Goal: Task Accomplishment & Management: Use online tool/utility

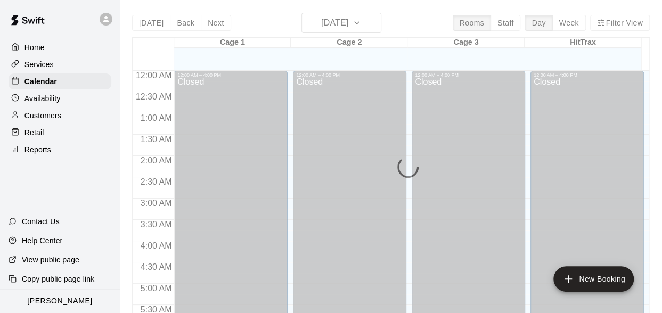
scroll to position [385, 0]
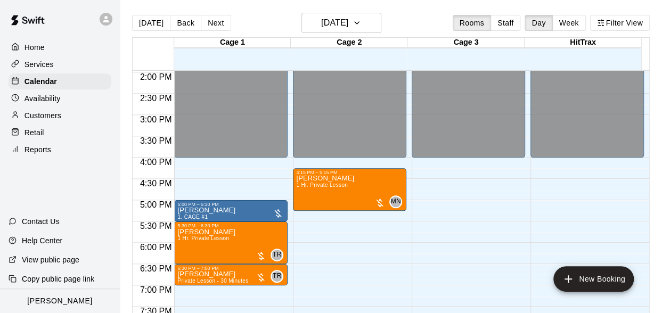
scroll to position [598, 0]
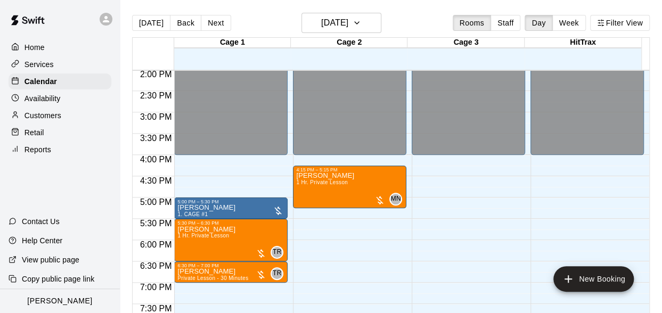
click at [34, 116] on p "Customers" at bounding box center [43, 115] width 37 height 11
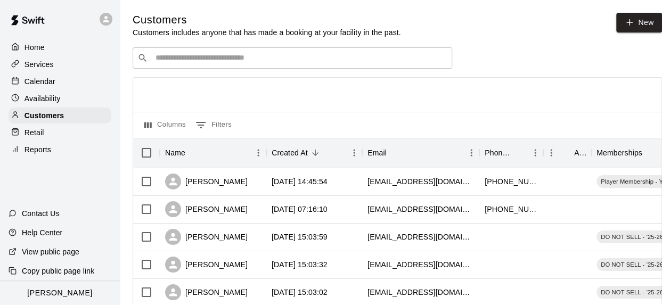
click at [170, 63] on input "Search customers by name or email" at bounding box center [299, 58] width 295 height 11
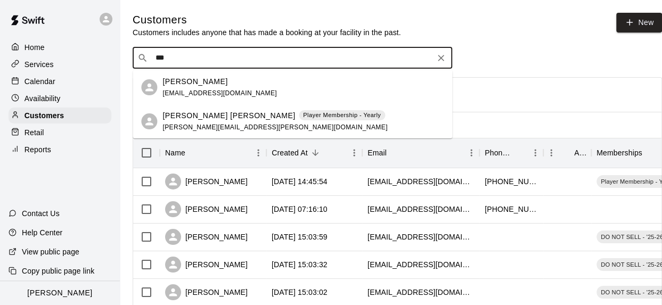
type input "****"
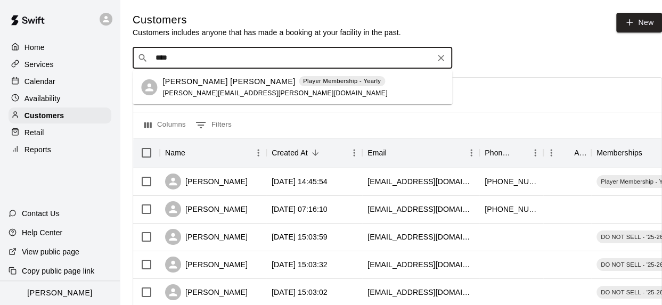
click at [183, 88] on div "[PERSON_NAME] [PERSON_NAME] Player Membership - Yearly [PERSON_NAME][EMAIL_ADDR…" at bounding box center [274, 87] width 225 height 23
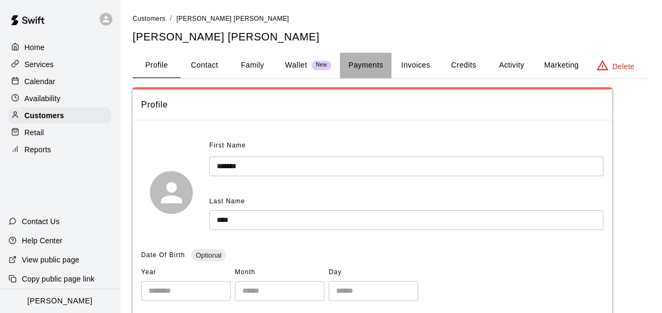
click at [348, 61] on button "Payments" at bounding box center [366, 66] width 52 height 26
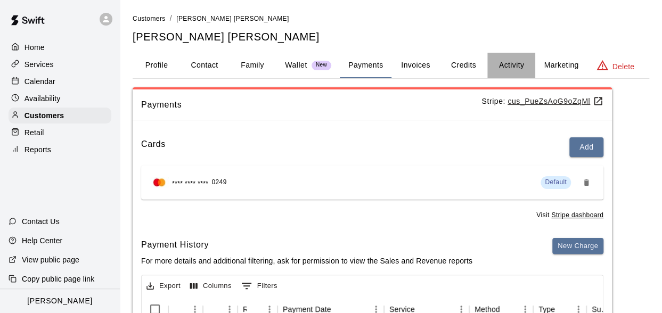
click at [518, 64] on button "Activity" at bounding box center [511, 66] width 48 height 26
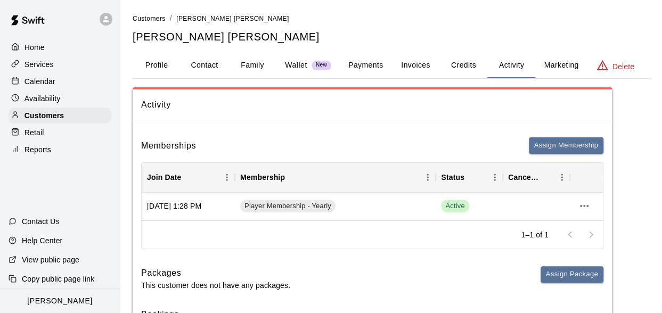
click at [587, 37] on h5 "[PERSON_NAME] [PERSON_NAME]" at bounding box center [391, 37] width 517 height 14
click at [545, 62] on button "Marketing" at bounding box center [561, 66] width 52 height 26
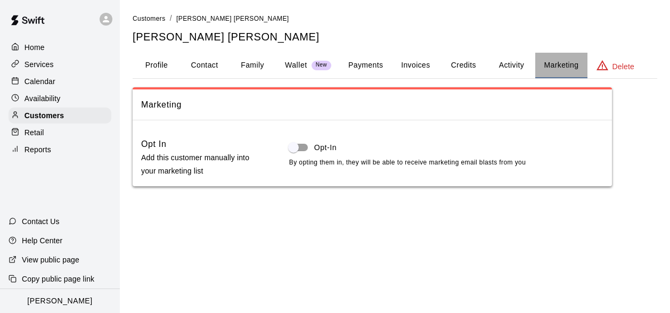
click at [545, 62] on button "Marketing" at bounding box center [561, 66] width 52 height 26
click at [40, 84] on p "Calendar" at bounding box center [40, 81] width 31 height 11
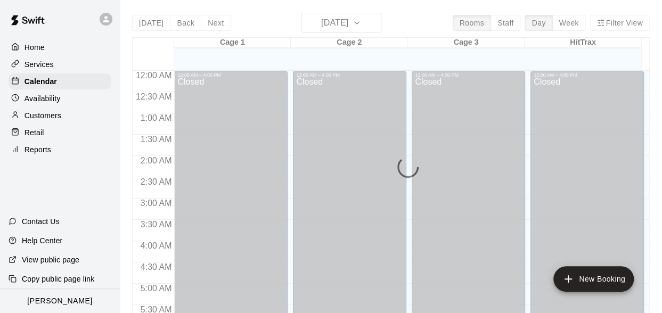
scroll to position [390, 0]
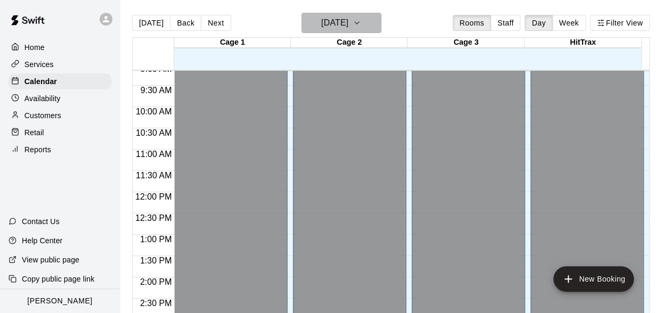
click at [328, 22] on h6 "[DATE]" at bounding box center [334, 22] width 27 height 15
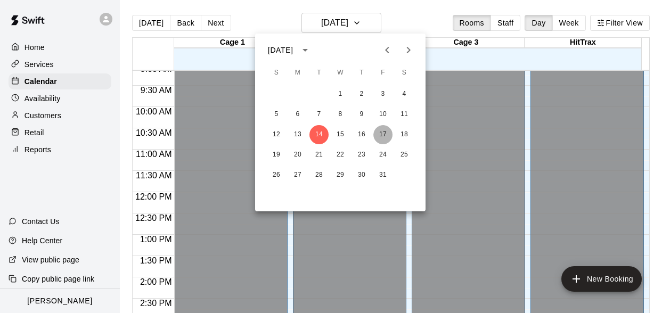
click at [387, 134] on button "17" at bounding box center [382, 134] width 19 height 19
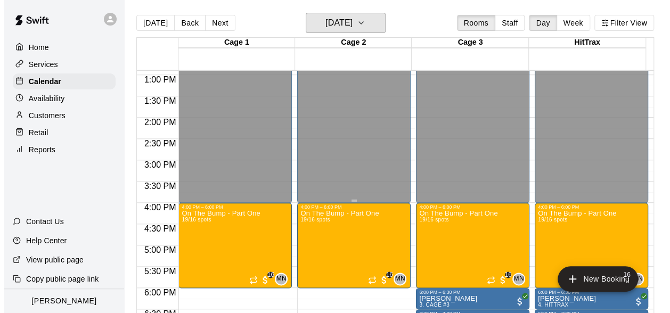
scroll to position [656, 0]
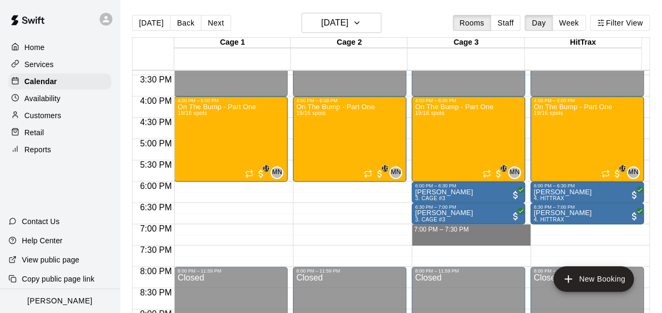
drag, startPoint x: 419, startPoint y: 225, endPoint x: 420, endPoint y: 238, distance: 12.9
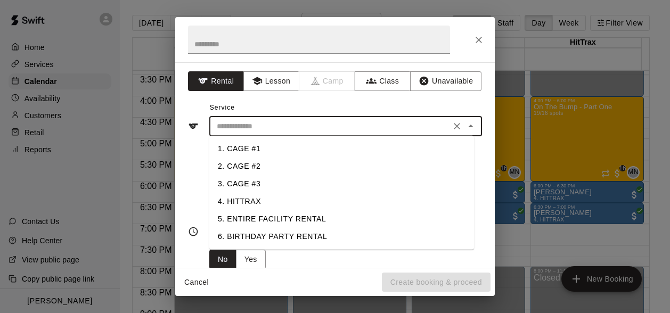
click at [243, 124] on input "text" at bounding box center [330, 126] width 235 height 13
click at [232, 183] on li "3. CAGE #3" at bounding box center [341, 184] width 265 height 18
type input "**********"
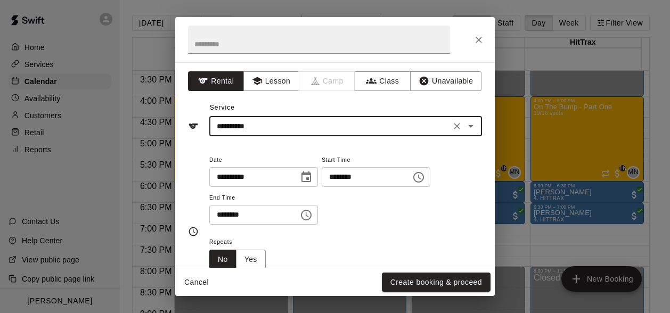
scroll to position [107, 0]
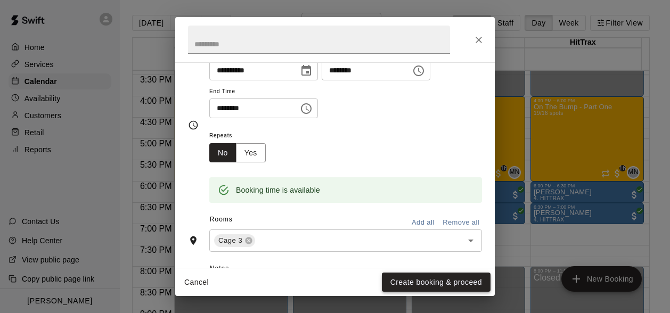
click at [430, 285] on button "Create booking & proceed" at bounding box center [436, 283] width 109 height 20
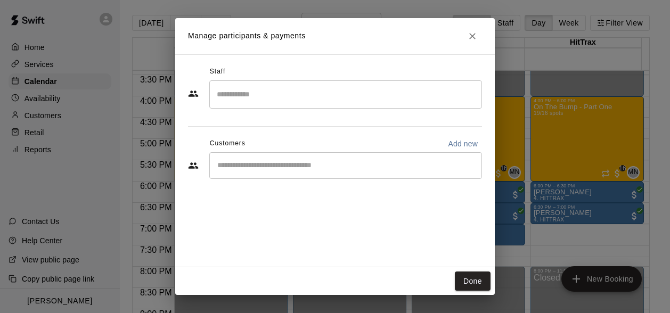
click at [234, 162] on input "Start typing to search customers..." at bounding box center [345, 165] width 263 height 11
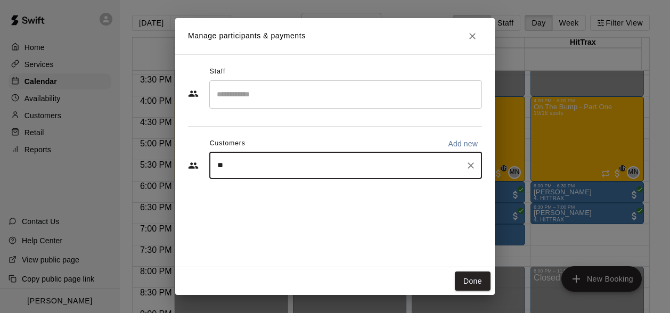
type input "***"
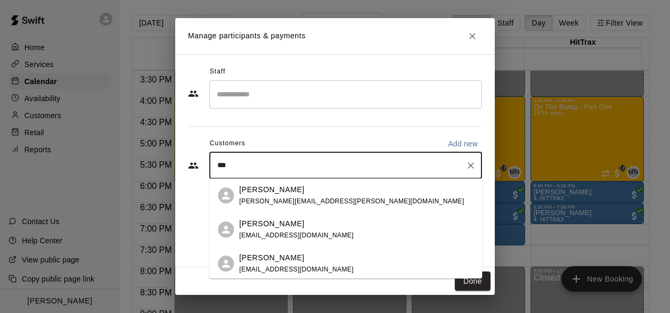
click at [247, 224] on p "[PERSON_NAME]" at bounding box center [271, 223] width 65 height 11
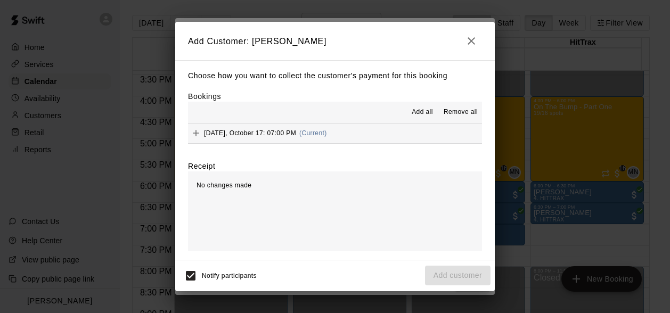
click at [424, 110] on span "Add all" at bounding box center [422, 112] width 21 height 11
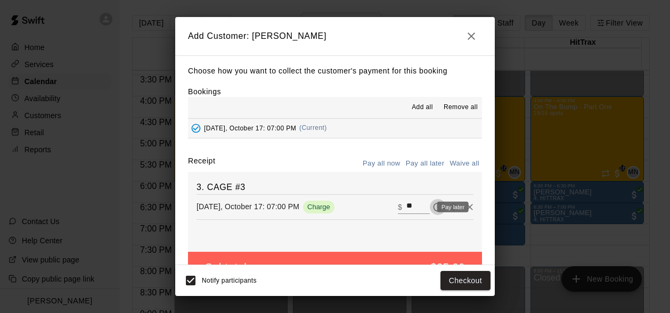
click at [432, 209] on icon "Pay later" at bounding box center [437, 207] width 11 height 11
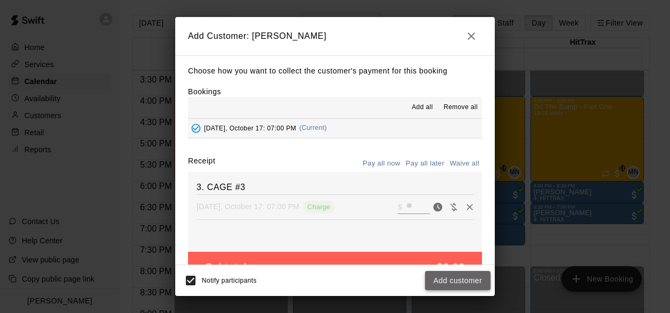
click at [455, 281] on button "Add customer" at bounding box center [458, 281] width 66 height 20
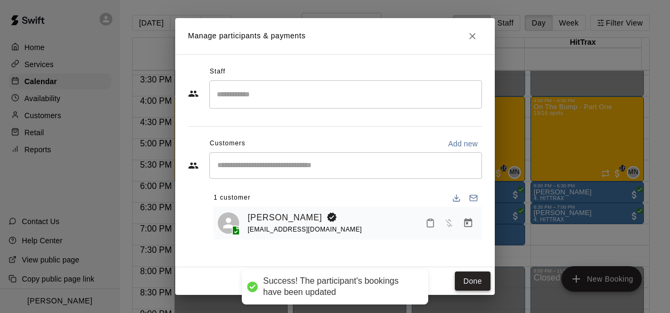
click at [488, 287] on button "Done" at bounding box center [473, 282] width 36 height 20
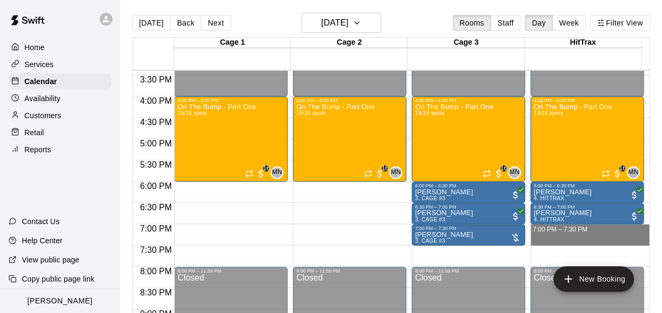
drag, startPoint x: 553, startPoint y: 226, endPoint x: 553, endPoint y: 242, distance: 15.5
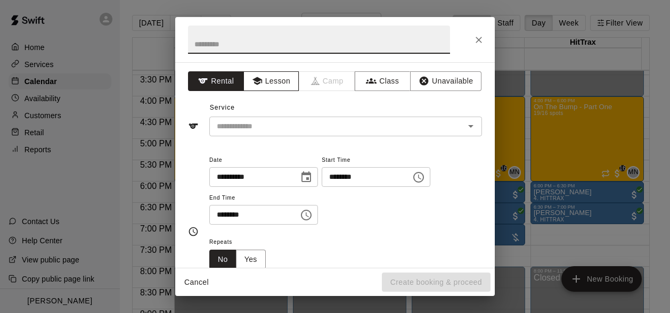
click at [268, 79] on button "Lesson" at bounding box center [271, 81] width 56 height 20
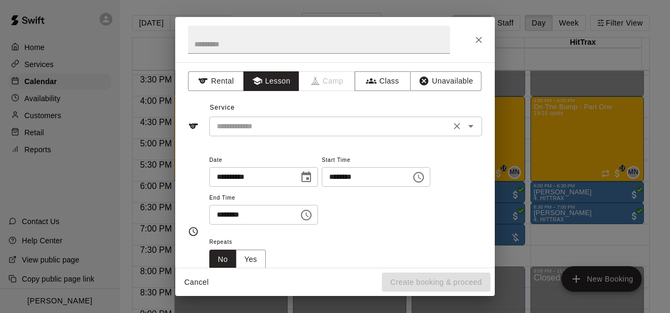
click at [275, 129] on input "text" at bounding box center [330, 126] width 235 height 13
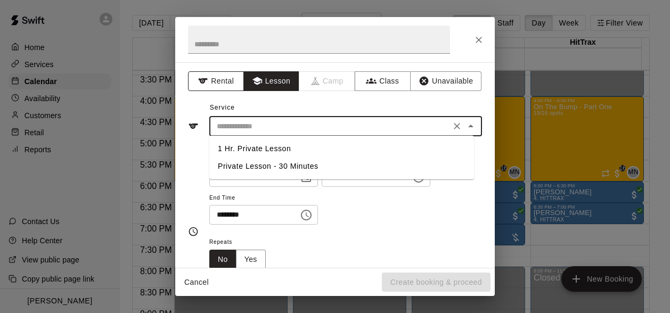
click at [230, 81] on button "Rental" at bounding box center [216, 81] width 56 height 20
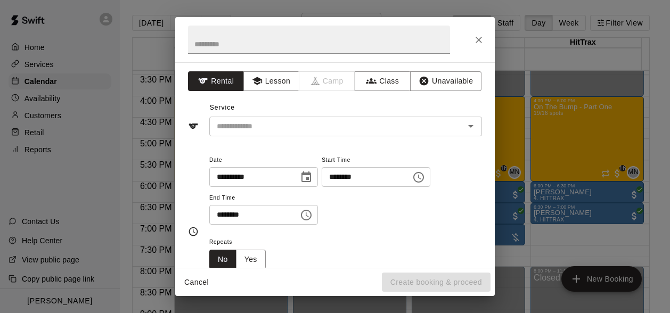
click at [256, 136] on div "**********" at bounding box center [335, 165] width 320 height 206
click at [254, 133] on div "​" at bounding box center [345, 127] width 273 height 20
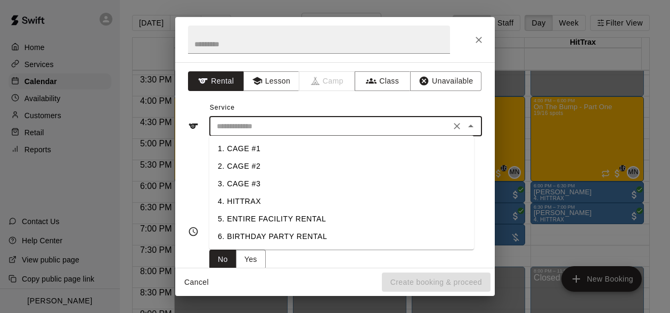
click at [248, 203] on li "4. HITTRAX" at bounding box center [341, 202] width 265 height 18
type input "**********"
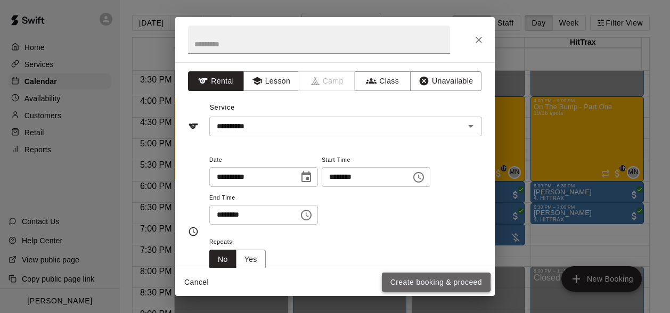
click at [413, 282] on button "Create booking & proceed" at bounding box center [436, 283] width 109 height 20
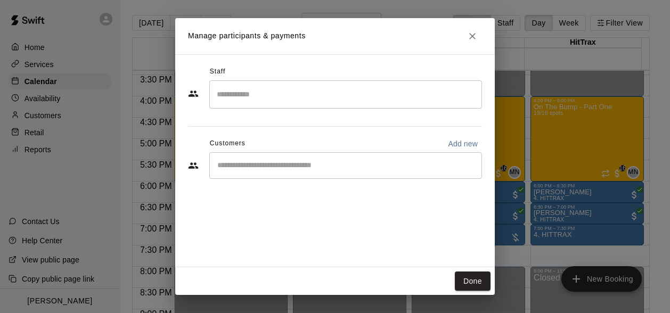
click at [247, 164] on input "Start typing to search customers..." at bounding box center [345, 165] width 263 height 11
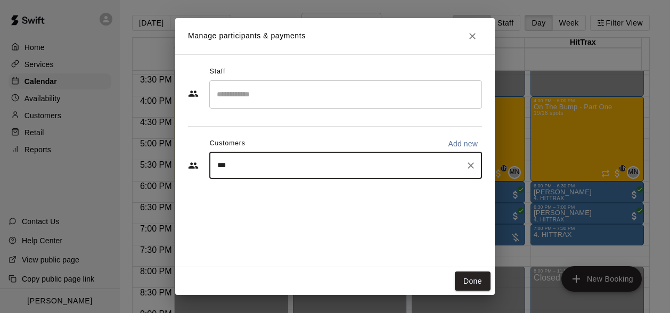
type input "****"
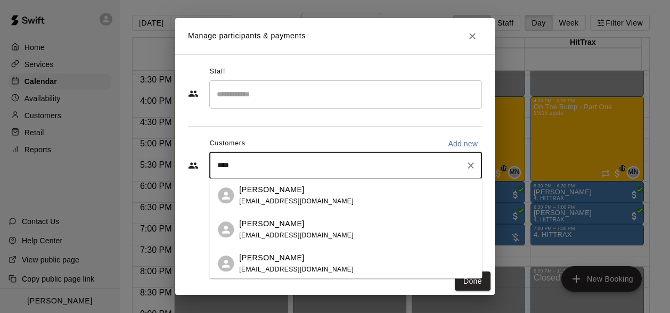
click at [248, 194] on p "[PERSON_NAME]" at bounding box center [271, 189] width 65 height 11
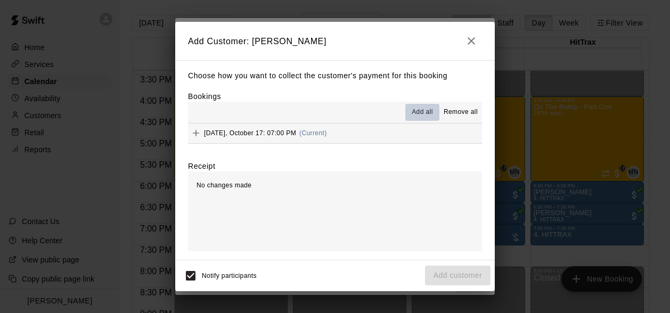
click at [424, 117] on span "Add all" at bounding box center [422, 112] width 21 height 11
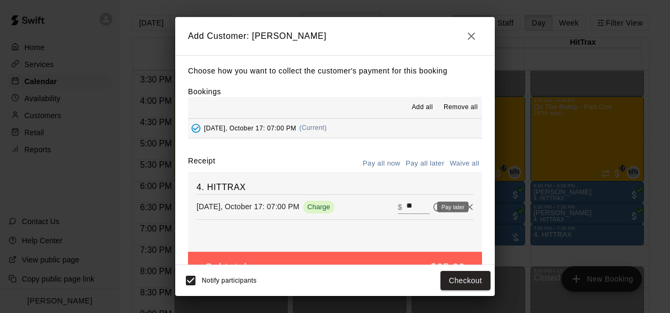
click at [432, 208] on icon "Pay later" at bounding box center [437, 207] width 11 height 11
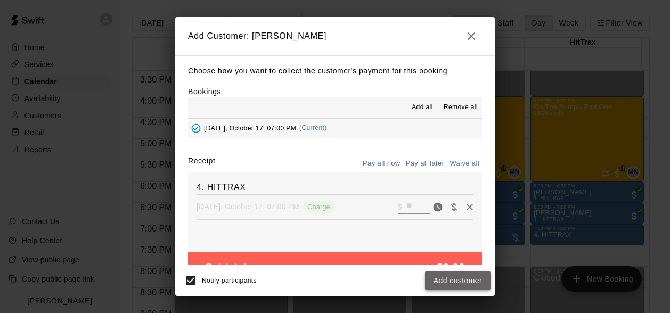
click at [437, 282] on button "Add customer" at bounding box center [458, 281] width 66 height 20
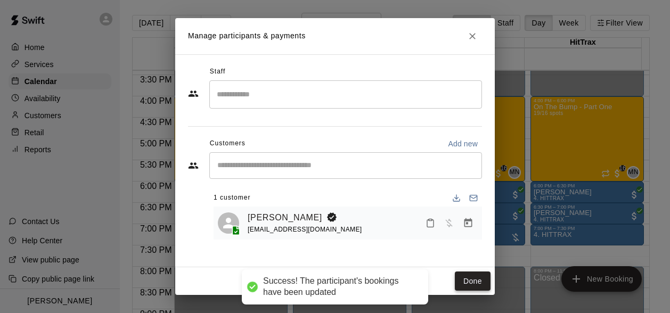
click at [480, 281] on button "Done" at bounding box center [473, 282] width 36 height 20
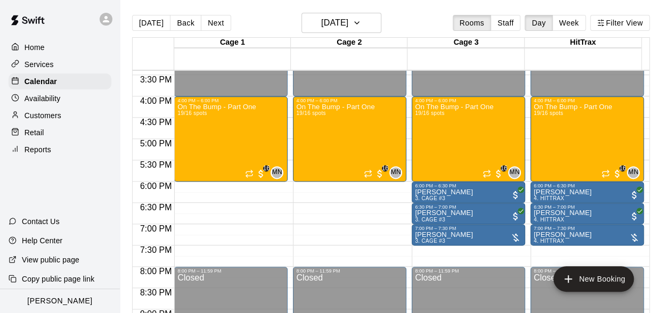
click at [53, 120] on p "Customers" at bounding box center [43, 115] width 37 height 11
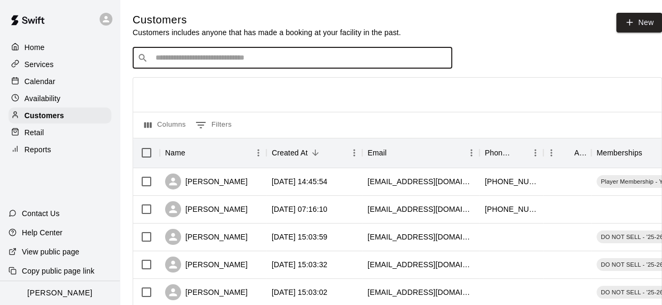
click at [236, 59] on input "Search customers by name or email" at bounding box center [299, 58] width 295 height 11
type input "******"
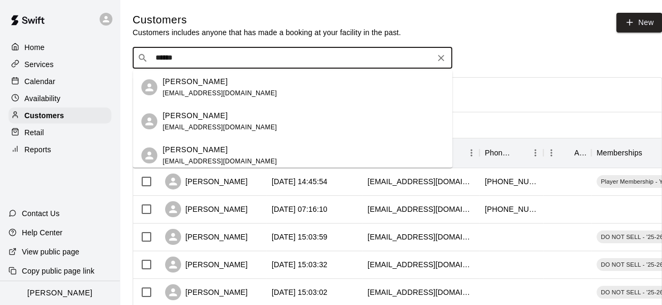
click at [210, 86] on p "[PERSON_NAME]" at bounding box center [194, 81] width 65 height 11
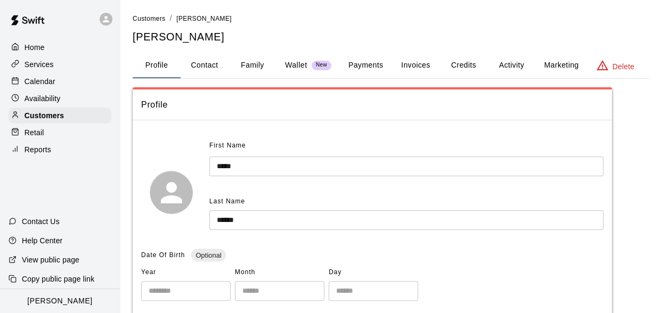
click at [507, 69] on button "Activity" at bounding box center [511, 66] width 48 height 26
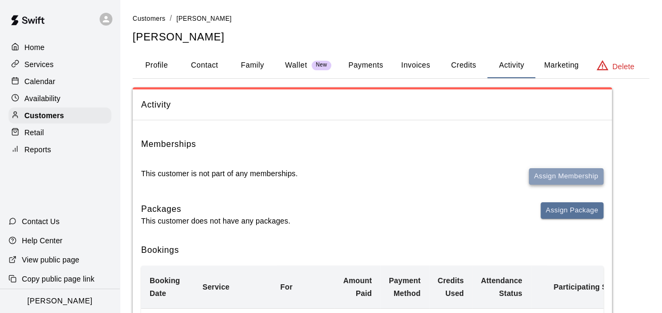
click at [565, 178] on button "Assign Membership" at bounding box center [566, 176] width 75 height 17
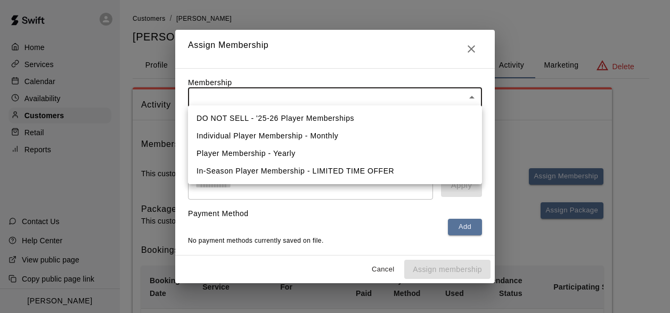
click at [248, 115] on li "DO NOT SELL - '25-26 Player Memberships" at bounding box center [335, 119] width 294 height 18
type input "**********"
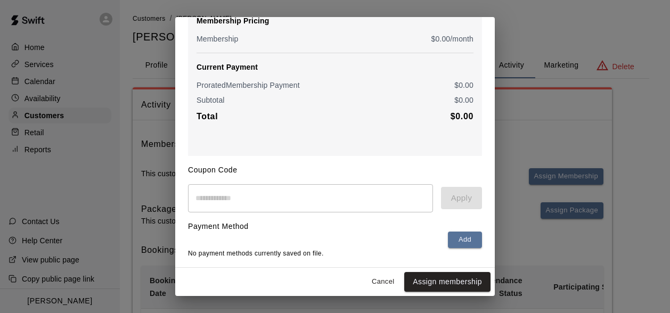
scroll to position [114, 0]
click at [439, 286] on button "Assign membership" at bounding box center [447, 282] width 86 height 20
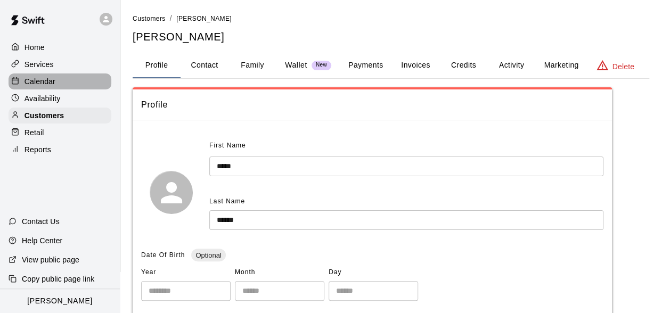
click at [42, 87] on p "Calendar" at bounding box center [40, 81] width 31 height 11
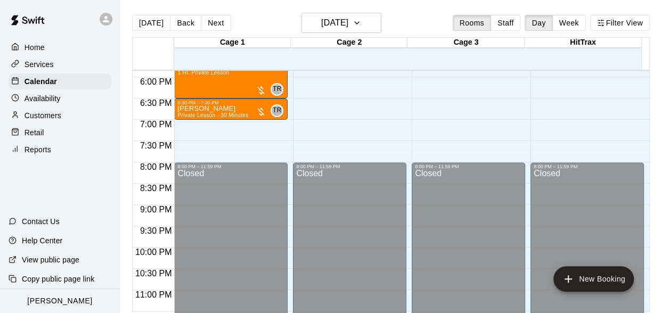
scroll to position [764, 0]
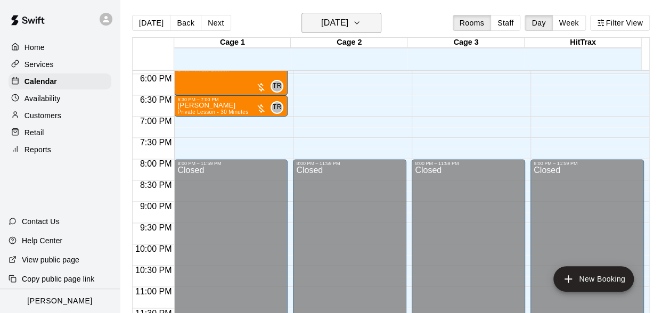
click at [363, 23] on button "[DATE]" at bounding box center [341, 23] width 80 height 20
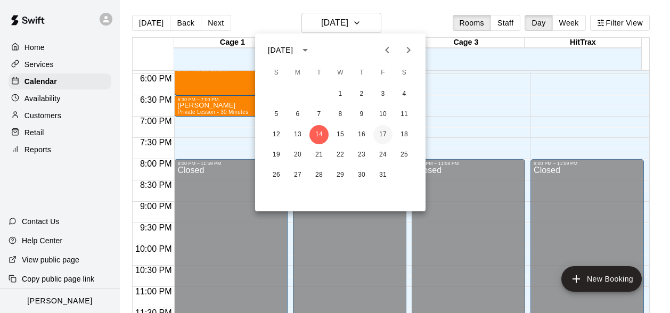
click at [384, 134] on button "17" at bounding box center [382, 134] width 19 height 19
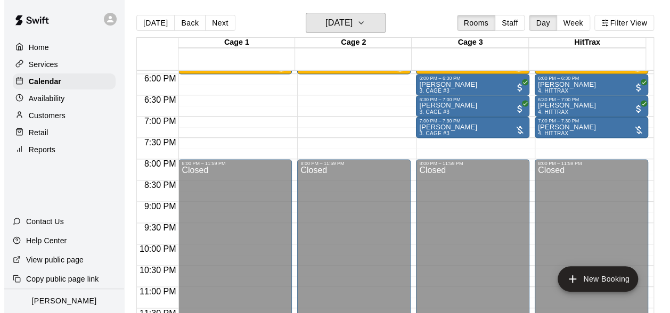
scroll to position [768, 0]
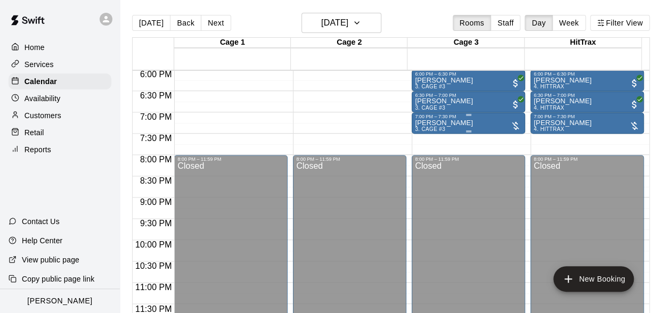
click at [513, 125] on div at bounding box center [515, 125] width 11 height 11
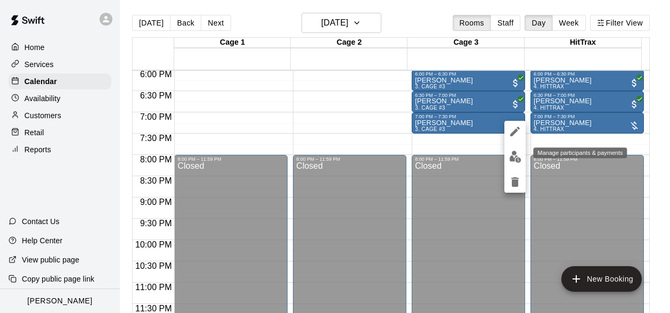
click at [515, 166] on button "edit" at bounding box center [514, 156] width 21 height 21
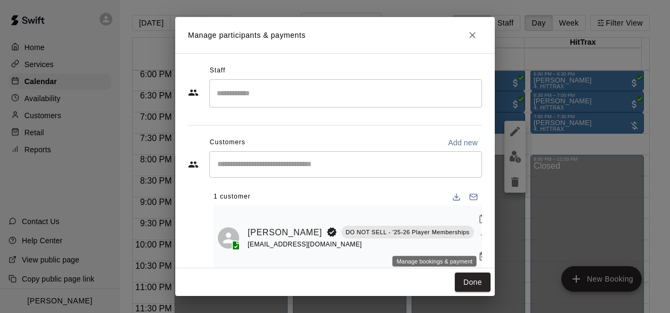
click at [479, 252] on icon "Manage bookings & payment" at bounding box center [483, 256] width 8 height 9
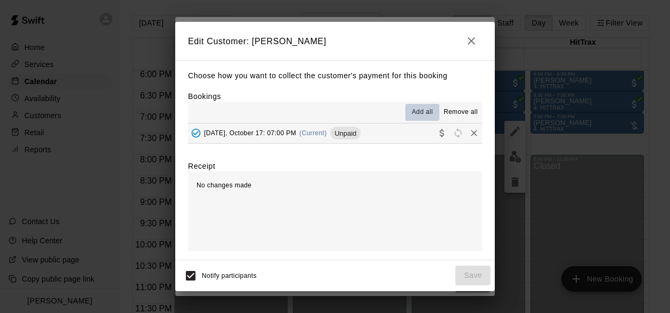
click at [425, 114] on span "Add all" at bounding box center [422, 112] width 21 height 11
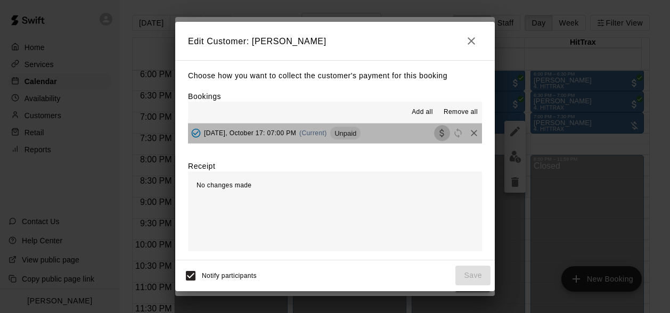
click at [439, 130] on icon "Collect payment" at bounding box center [441, 133] width 4 height 8
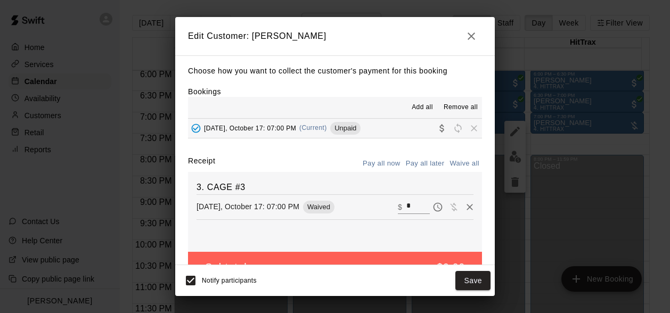
scroll to position [28, 0]
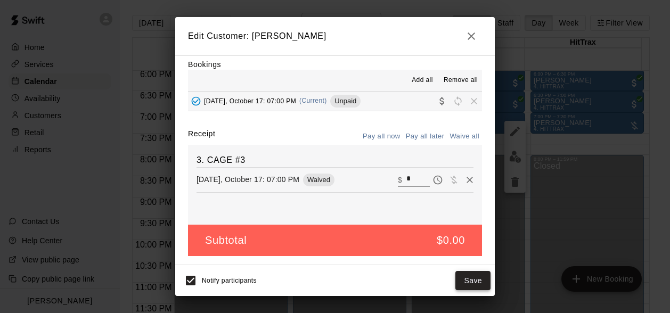
click at [473, 275] on button "Save" at bounding box center [472, 281] width 35 height 20
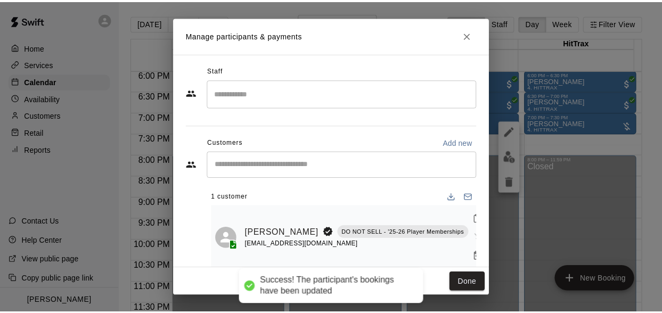
scroll to position [0, 0]
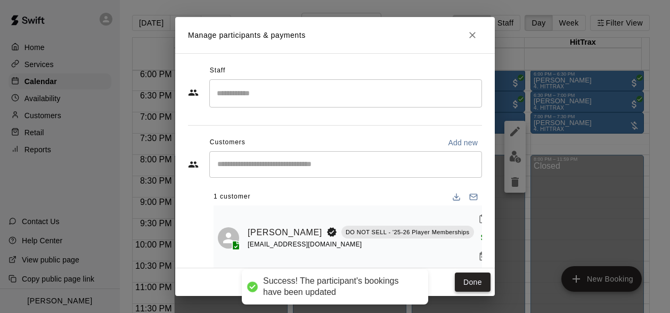
click at [472, 282] on button "Done" at bounding box center [473, 283] width 36 height 20
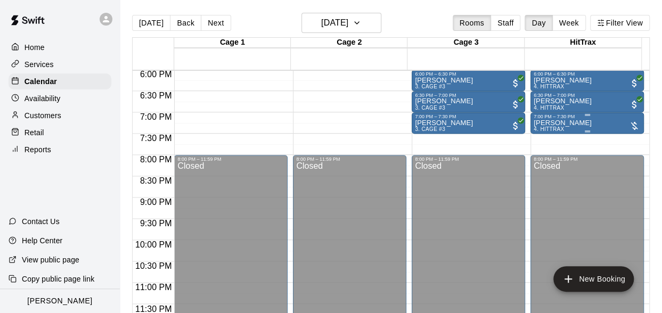
click at [629, 123] on div at bounding box center [634, 125] width 11 height 11
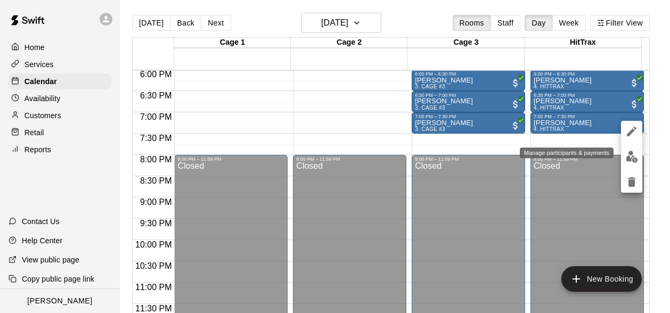
click at [629, 154] on img "edit" at bounding box center [632, 157] width 12 height 12
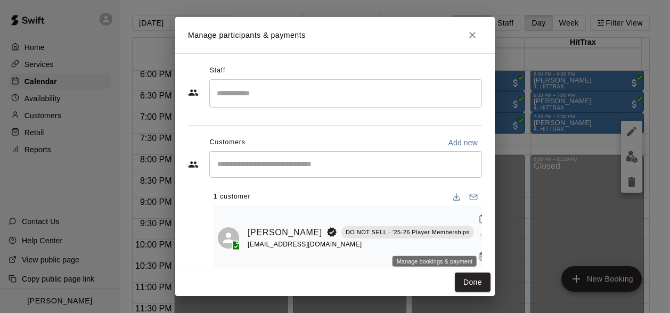
click at [478, 251] on icon "Manage bookings & payment" at bounding box center [483, 256] width 11 height 11
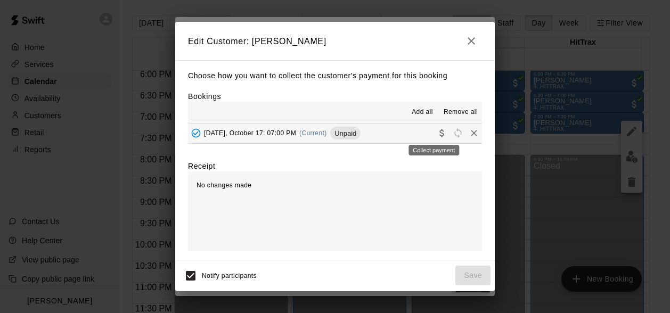
click at [434, 129] on button "Collect payment" at bounding box center [442, 133] width 16 height 16
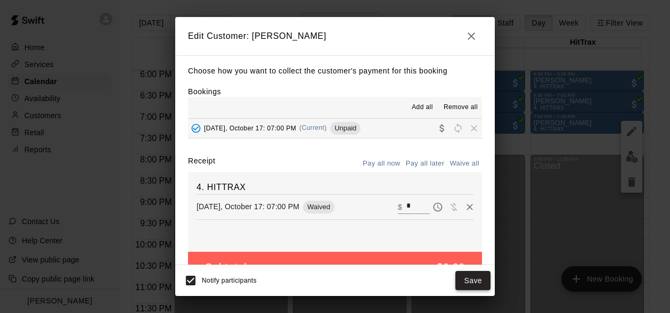
click at [476, 278] on button "Save" at bounding box center [472, 281] width 35 height 20
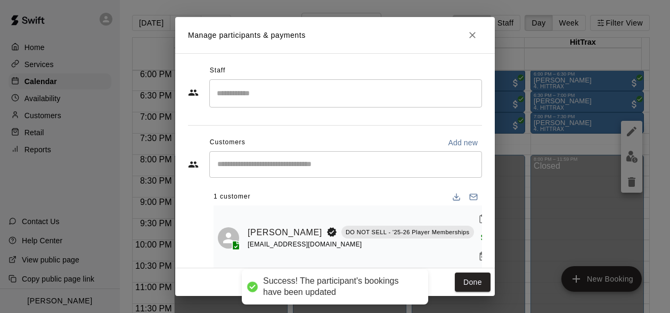
click at [483, 272] on div "Done" at bounding box center [335, 282] width 320 height 28
click at [480, 280] on button "Done" at bounding box center [473, 283] width 36 height 20
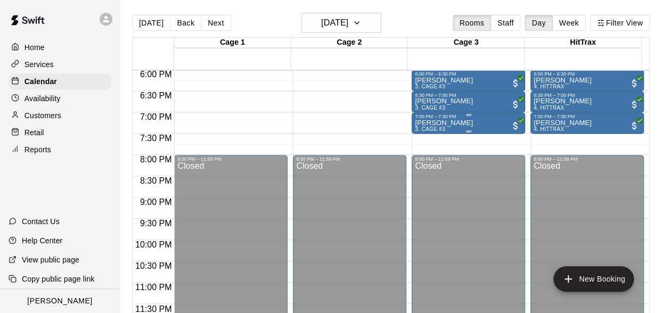
scroll to position [662, 0]
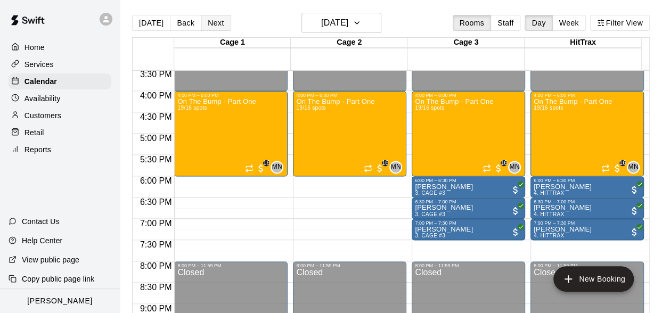
click at [215, 23] on button "Next" at bounding box center [216, 23] width 30 height 16
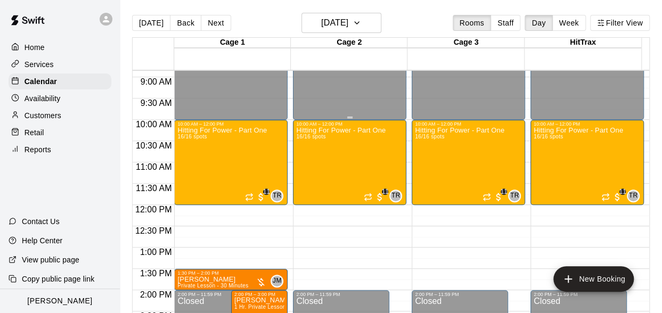
scroll to position [289, 0]
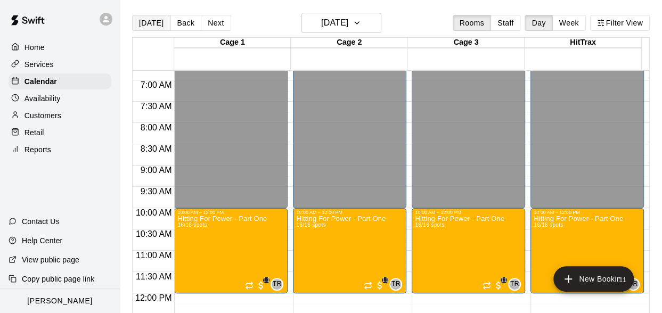
click at [148, 26] on button "[DATE]" at bounding box center [151, 23] width 38 height 16
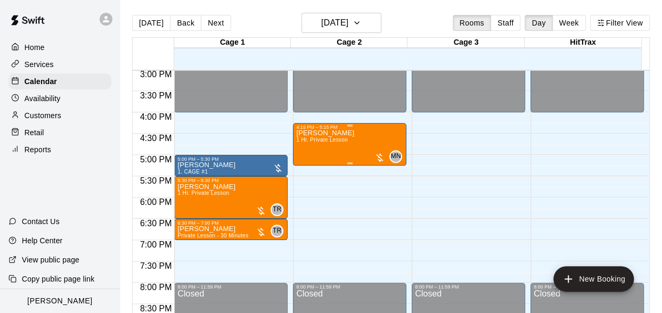
scroll to position [715, 0]
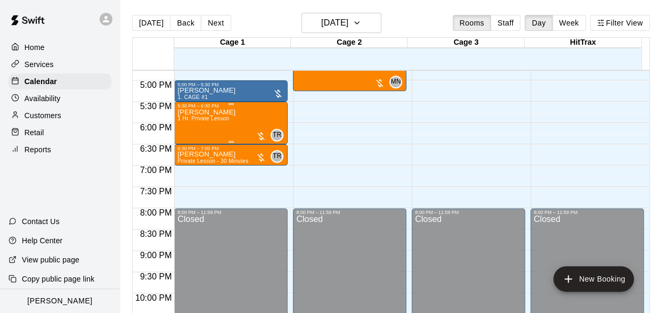
click at [264, 141] on div "TR 0" at bounding box center [270, 135] width 28 height 13
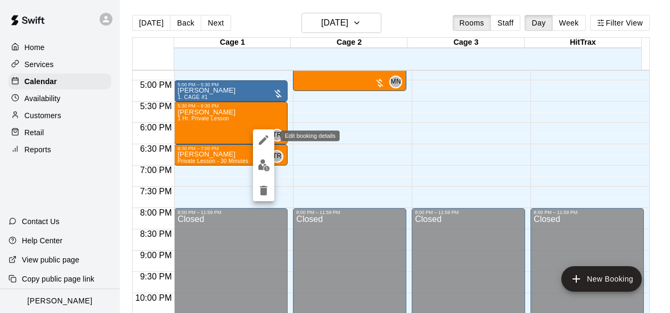
click at [276, 138] on div "Edit booking details" at bounding box center [307, 135] width 68 height 13
click at [333, 23] on div at bounding box center [335, 156] width 670 height 313
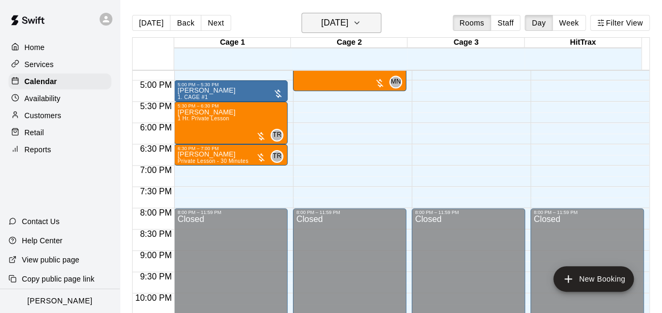
click at [333, 21] on h6 "[DATE]" at bounding box center [334, 22] width 27 height 15
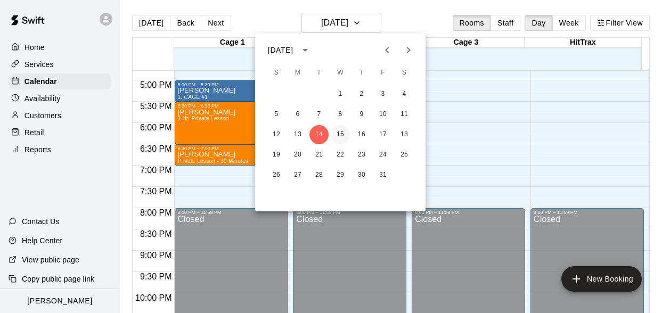
click at [339, 133] on button "15" at bounding box center [340, 134] width 19 height 19
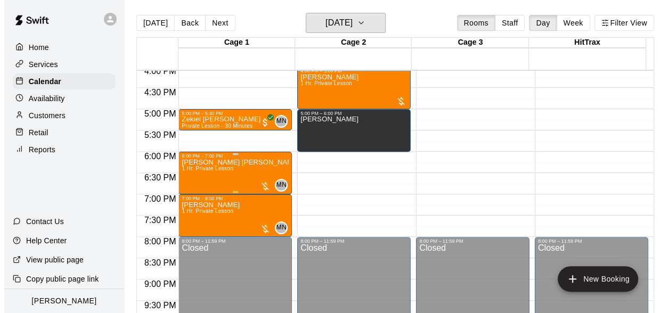
scroll to position [662, 0]
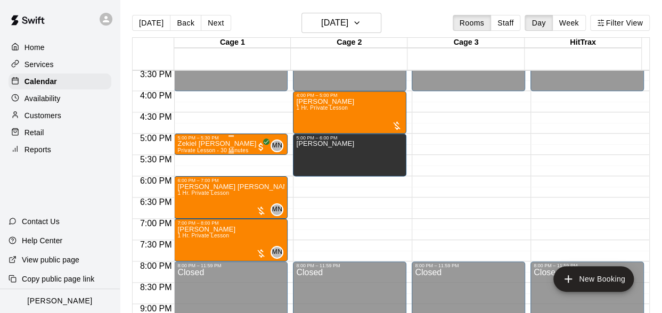
click at [200, 140] on div "5:00 PM – 5:30 PM" at bounding box center [230, 137] width 107 height 5
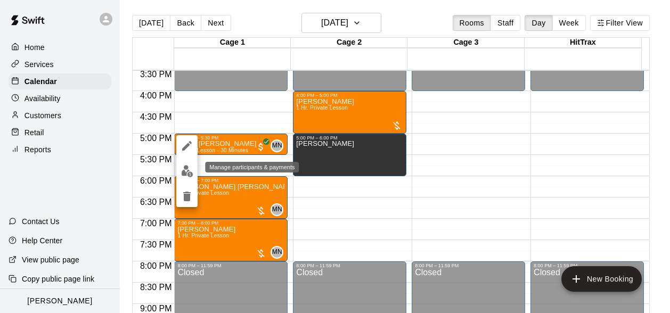
click at [185, 172] on img "edit" at bounding box center [187, 171] width 12 height 12
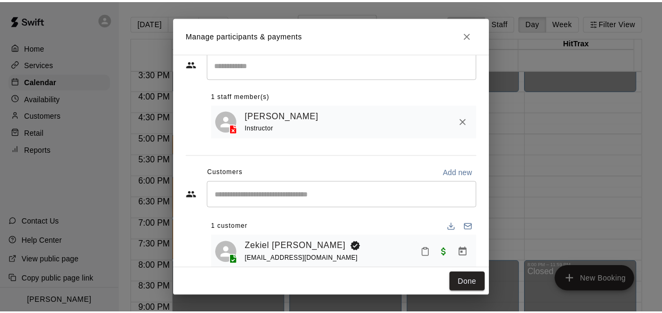
scroll to position [50, 0]
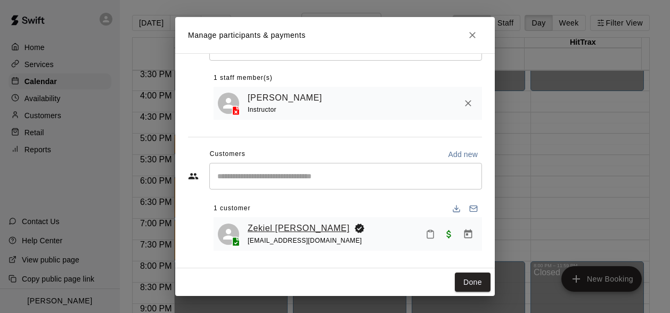
click at [272, 226] on link "Zekiel [PERSON_NAME]" at bounding box center [299, 229] width 102 height 14
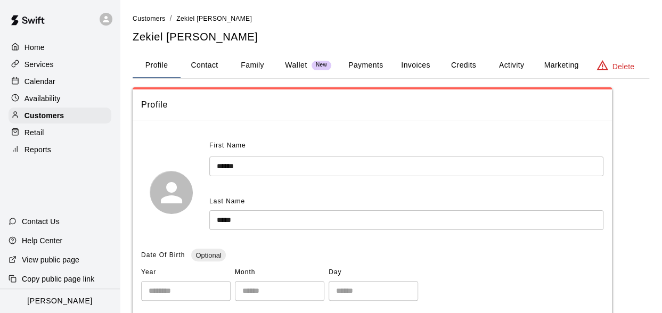
click at [206, 67] on button "Contact" at bounding box center [205, 66] width 48 height 26
select select "**"
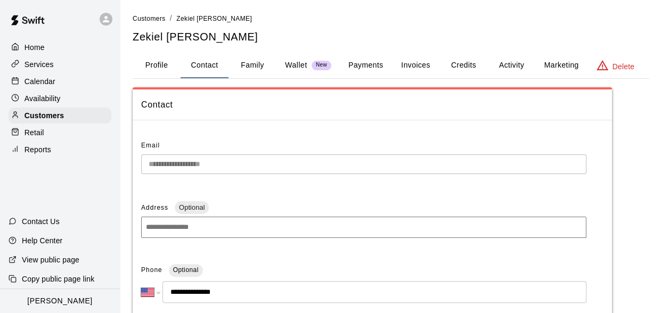
click at [520, 71] on button "Activity" at bounding box center [511, 66] width 48 height 26
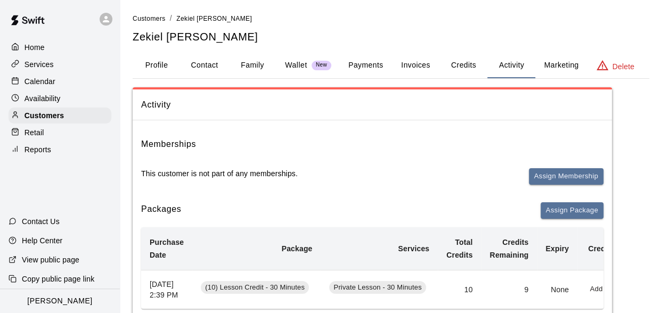
click at [22, 84] on div at bounding box center [17, 82] width 13 height 10
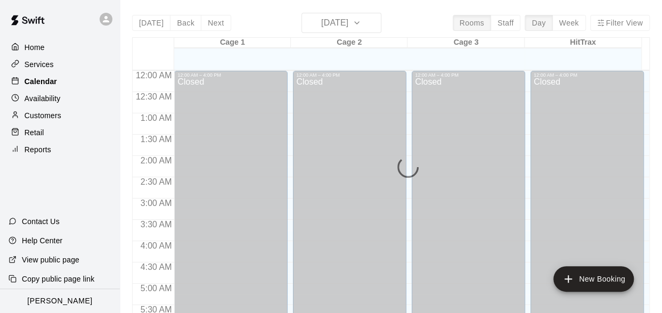
scroll to position [395, 0]
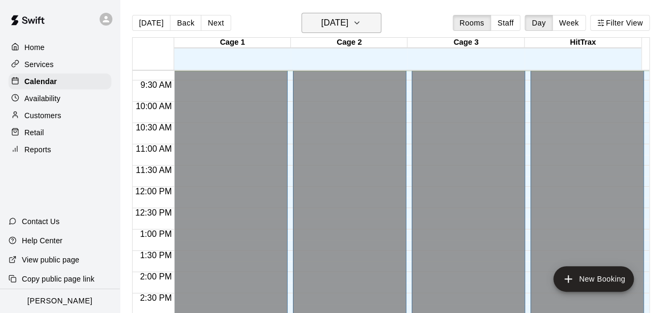
click at [338, 25] on h6 "[DATE]" at bounding box center [334, 22] width 27 height 15
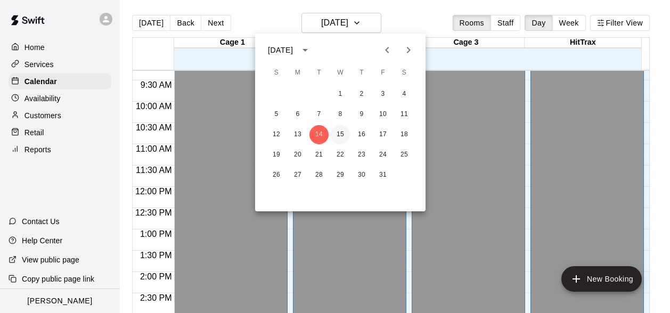
click at [338, 134] on button "15" at bounding box center [340, 134] width 19 height 19
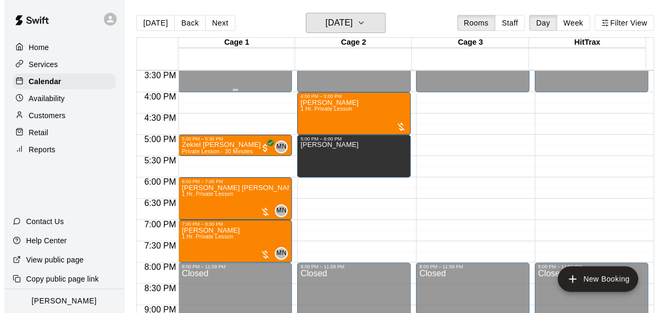
scroll to position [662, 0]
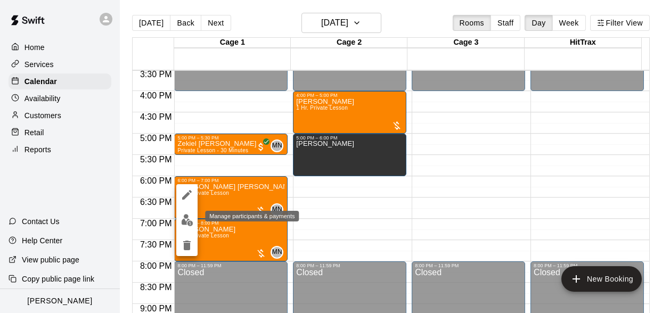
click at [184, 226] on img "edit" at bounding box center [187, 220] width 12 height 12
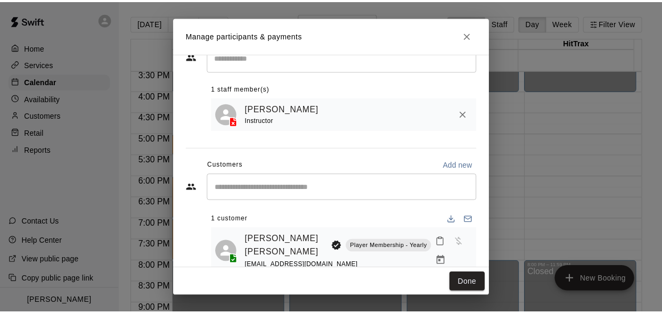
scroll to position [50, 0]
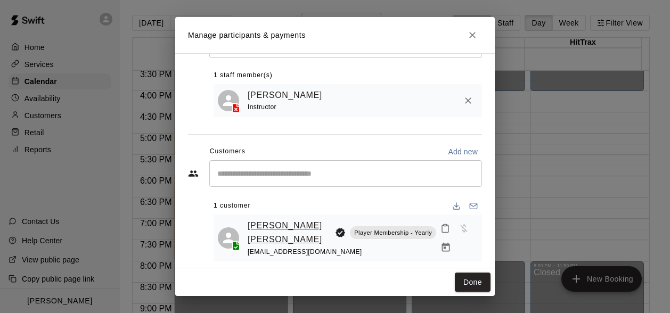
click at [274, 227] on link "Knox Handley" at bounding box center [289, 232] width 83 height 27
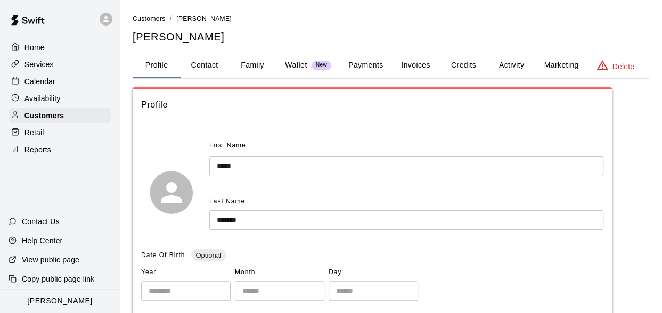
click at [209, 67] on button "Contact" at bounding box center [205, 66] width 48 height 26
select select "**"
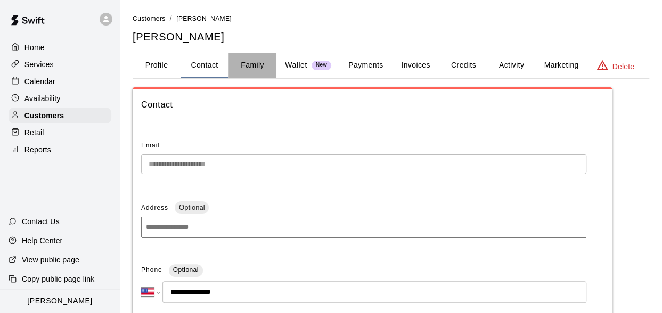
click at [246, 64] on button "Family" at bounding box center [252, 66] width 48 height 26
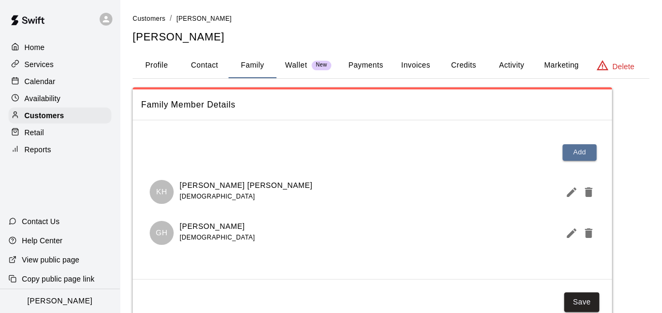
click at [153, 69] on button "Profile" at bounding box center [157, 66] width 48 height 26
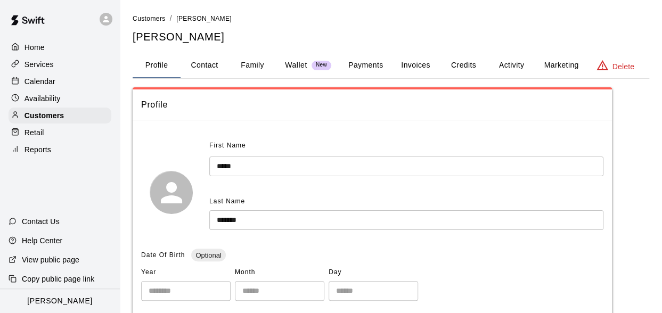
click at [45, 80] on p "Calendar" at bounding box center [40, 81] width 31 height 11
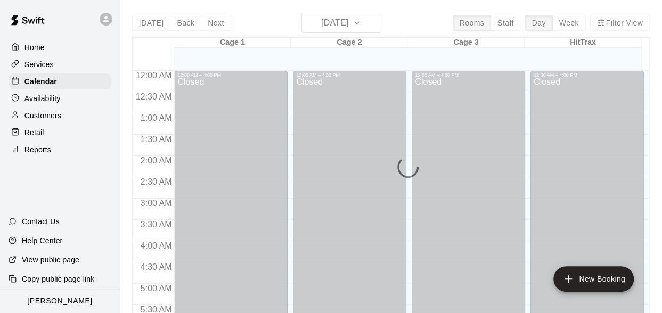
scroll to position [397, 0]
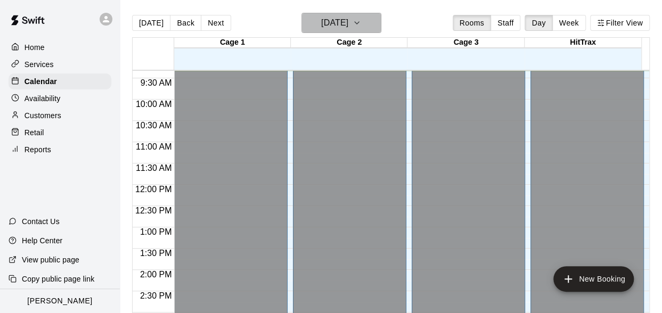
click at [324, 25] on h6 "[DATE]" at bounding box center [334, 22] width 27 height 15
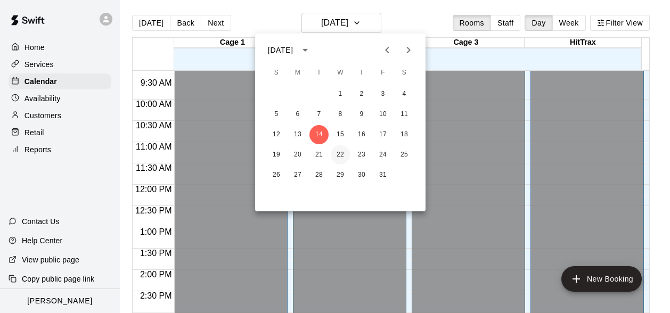
click at [342, 153] on button "22" at bounding box center [340, 154] width 19 height 19
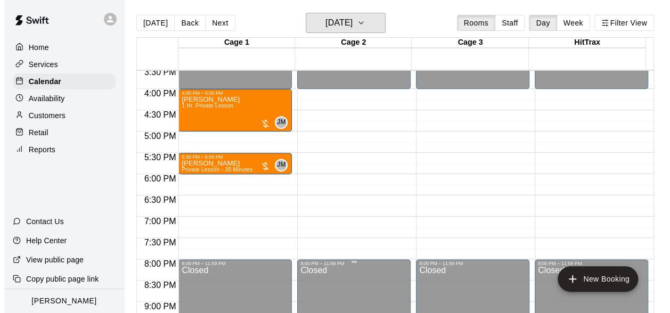
scroll to position [662, 0]
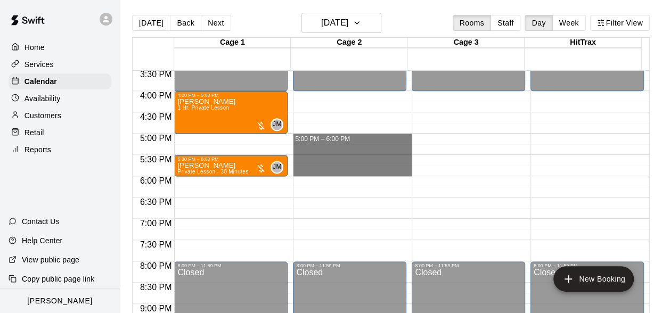
drag, startPoint x: 306, startPoint y: 136, endPoint x: 310, endPoint y: 169, distance: 33.3
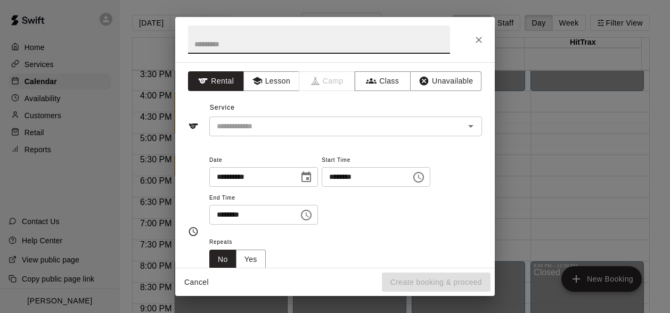
click at [287, 46] on input "text" at bounding box center [319, 40] width 262 height 28
click at [461, 81] on button "Unavailable" at bounding box center [445, 81] width 71 height 20
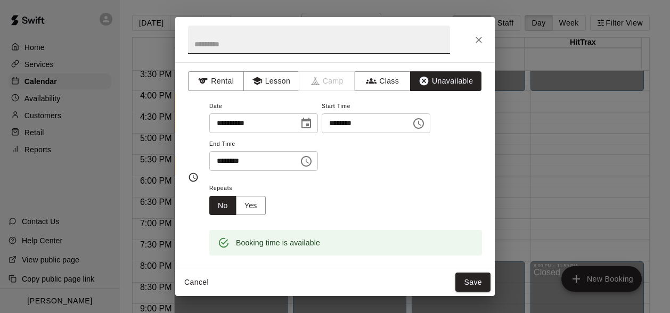
click at [319, 49] on input "text" at bounding box center [319, 40] width 262 height 28
type input "********"
click at [476, 280] on button "Save" at bounding box center [472, 283] width 35 height 20
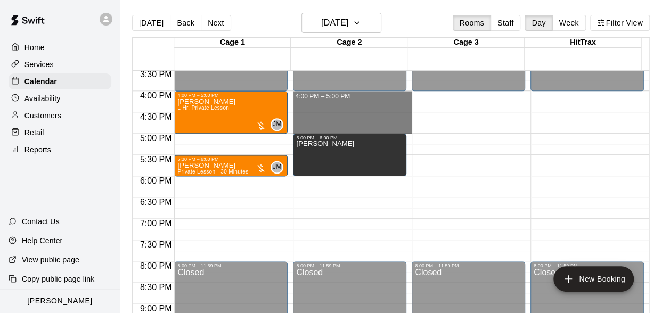
drag, startPoint x: 319, startPoint y: 93, endPoint x: 317, endPoint y: 127, distance: 34.1
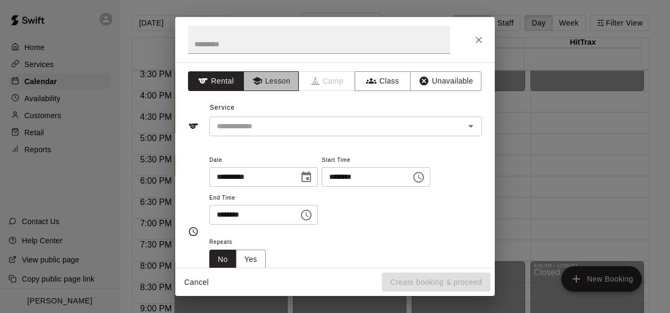
click at [267, 80] on button "Lesson" at bounding box center [271, 81] width 56 height 20
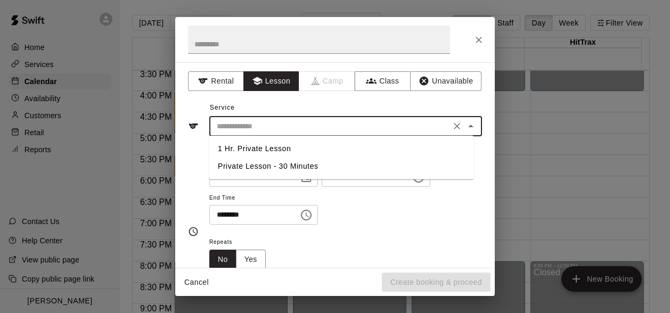
click at [279, 129] on input "text" at bounding box center [330, 126] width 235 height 13
click at [267, 154] on li "1 Hr. Private Lesson" at bounding box center [341, 149] width 265 height 18
type input "**********"
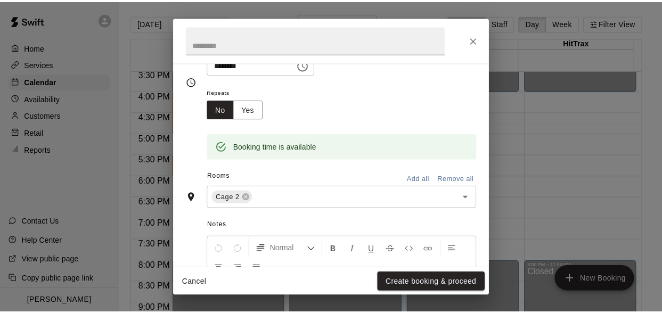
scroll to position [160, 0]
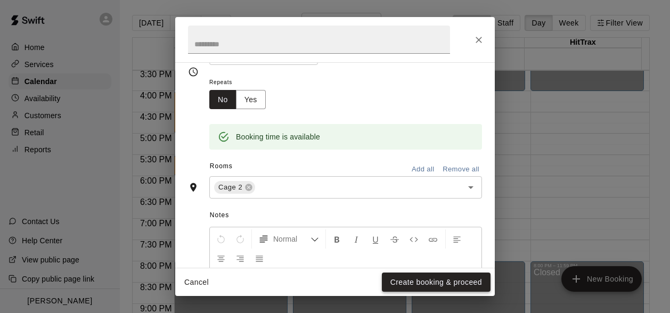
click at [418, 281] on button "Create booking & proceed" at bounding box center [436, 283] width 109 height 20
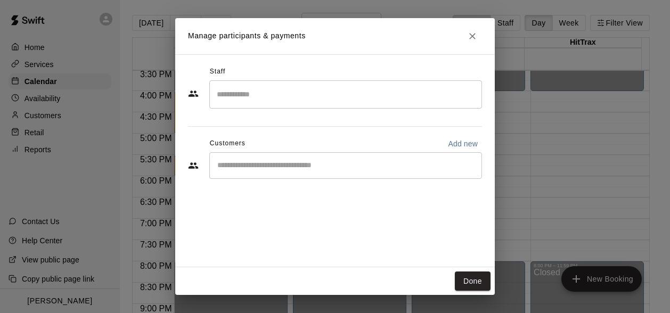
click at [263, 172] on div "​" at bounding box center [345, 165] width 273 height 27
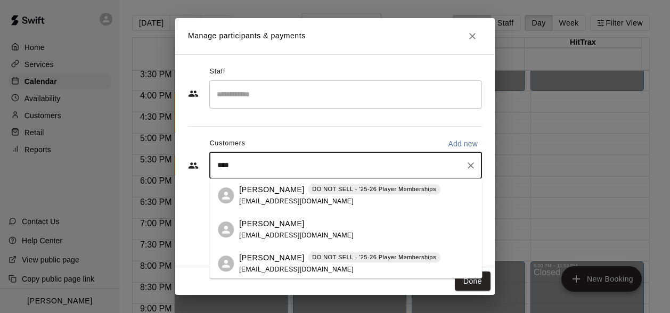
type input "*****"
click at [264, 262] on p "Nick Tagliarino" at bounding box center [271, 257] width 65 height 11
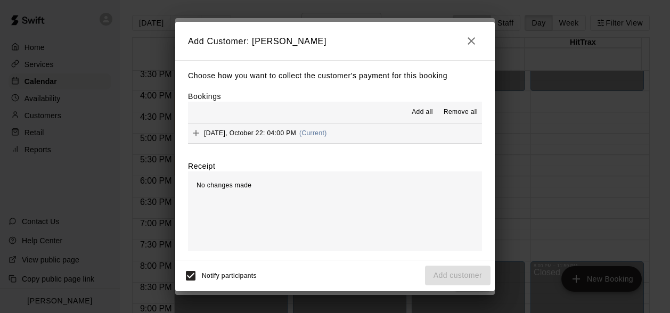
click at [420, 110] on span "Add all" at bounding box center [422, 112] width 21 height 11
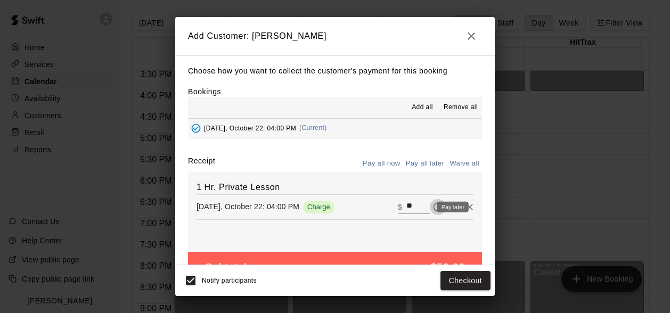
click at [434, 211] on icon "Pay later" at bounding box center [438, 206] width 9 height 9
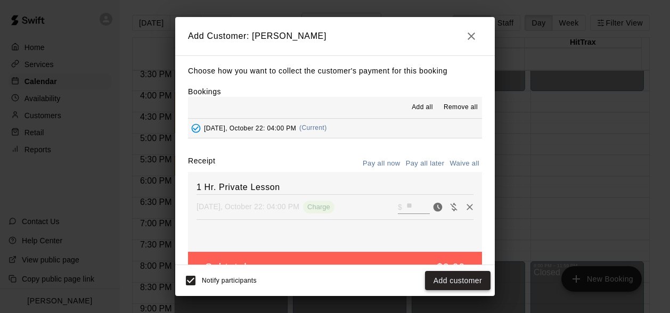
click at [454, 284] on button "Add customer" at bounding box center [458, 281] width 66 height 20
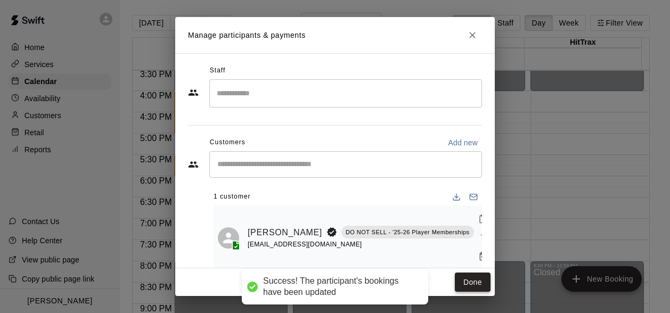
click at [476, 284] on button "Done" at bounding box center [473, 283] width 36 height 20
